Goal: Navigation & Orientation: Find specific page/section

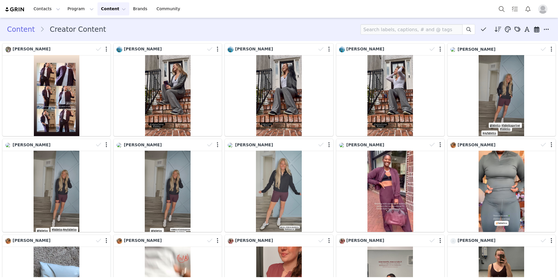
click at [104, 6] on button "Content Content" at bounding box center [113, 8] width 32 height 13
click at [83, 8] on button "Program Program" at bounding box center [80, 8] width 33 height 13
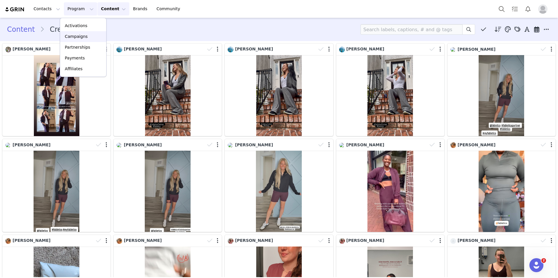
click at [85, 38] on p "Campaigns" at bounding box center [76, 37] width 23 height 6
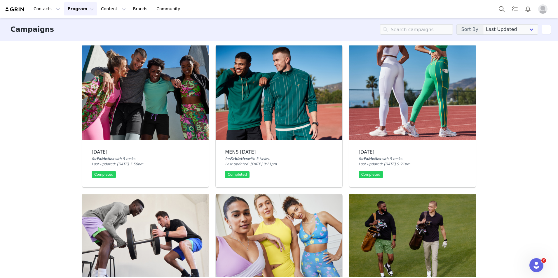
click at [76, 9] on button "Program Program" at bounding box center [80, 8] width 33 height 13
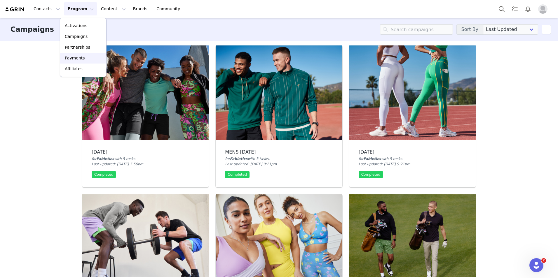
click at [80, 58] on p "Payments" at bounding box center [75, 58] width 20 height 6
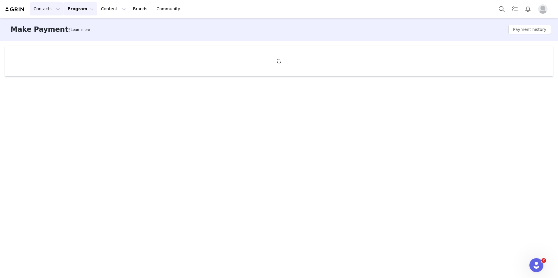
click at [47, 12] on button "Contacts Contacts" at bounding box center [47, 8] width 34 height 13
click at [86, 7] on button "Program Program" at bounding box center [80, 8] width 33 height 13
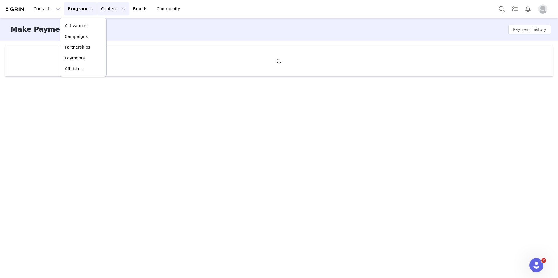
click at [103, 7] on button "Content Content" at bounding box center [113, 8] width 32 height 13
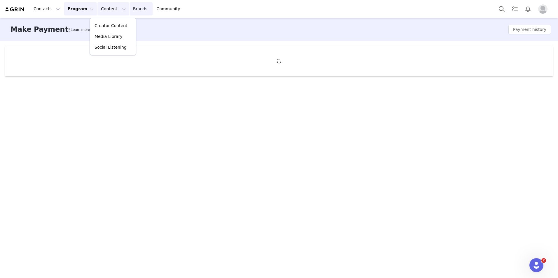
click at [129, 10] on link "Brands Brands" at bounding box center [140, 8] width 23 height 13
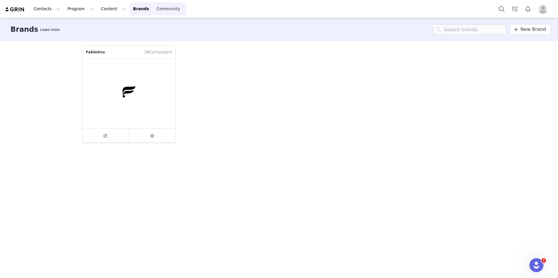
click at [153, 9] on link "Community Community" at bounding box center [169, 8] width 33 height 13
click at [13, 13] on div "Contacts Contacts Creators Prospects Applicants Program Program Activations Cam…" at bounding box center [95, 8] width 181 height 13
click at [15, 10] on img at bounding box center [15, 10] width 20 height 6
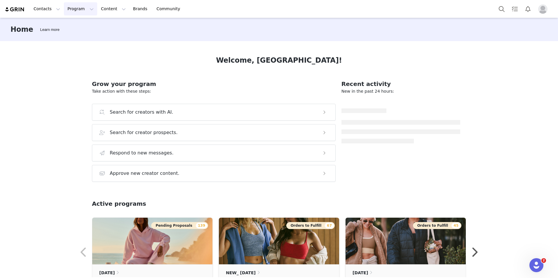
click at [75, 11] on button "Program Program" at bounding box center [80, 8] width 33 height 13
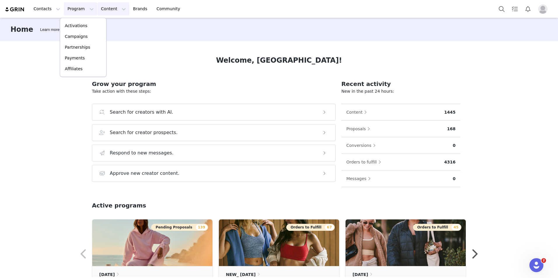
click at [100, 10] on button "Content Content" at bounding box center [113, 8] width 32 height 13
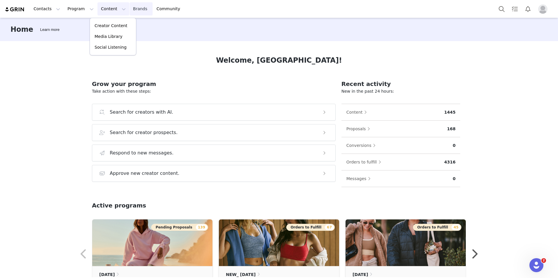
click at [129, 9] on link "Brands Brands" at bounding box center [140, 8] width 23 height 13
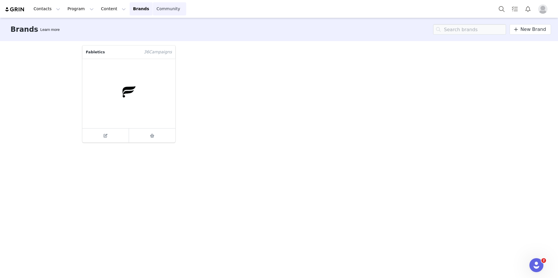
click at [153, 8] on link "Community Community" at bounding box center [169, 8] width 33 height 13
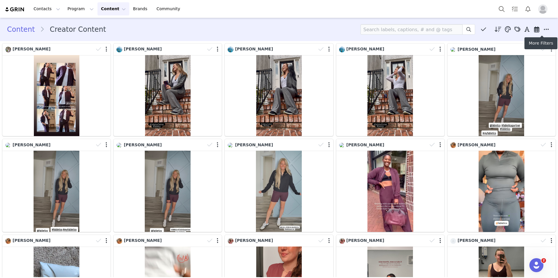
click at [543, 29] on icon at bounding box center [545, 30] width 5 height 6
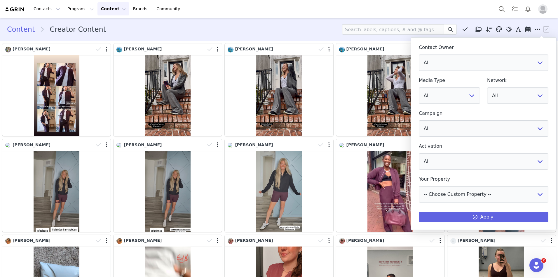
click at [234, 28] on div "Content Creator Content Media Library (18385) APR '24 (155) MAR 24 (228) FEB 24…" at bounding box center [279, 29] width 544 height 10
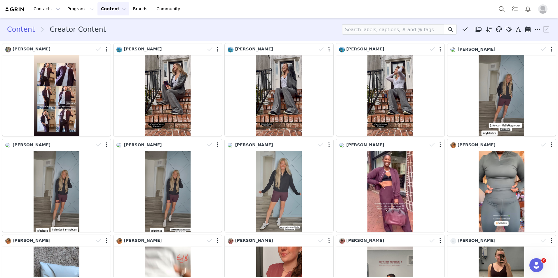
click at [15, 9] on img at bounding box center [15, 10] width 20 height 6
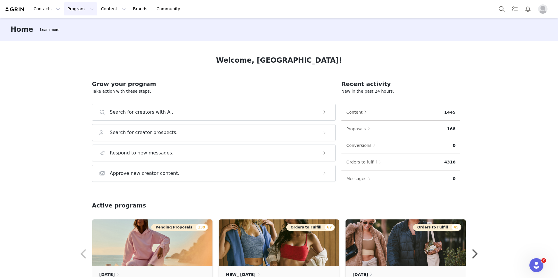
click at [80, 10] on button "Program Program" at bounding box center [80, 8] width 33 height 13
click at [102, 8] on button "Content Content" at bounding box center [113, 8] width 32 height 13
click at [129, 9] on link "Brands Brands" at bounding box center [140, 8] width 23 height 13
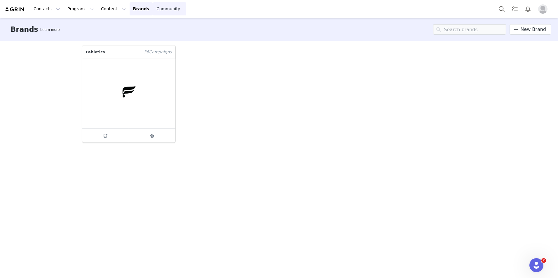
click at [157, 12] on link "Community Community" at bounding box center [169, 8] width 33 height 13
